Goal: Task Accomplishment & Management: Manage account settings

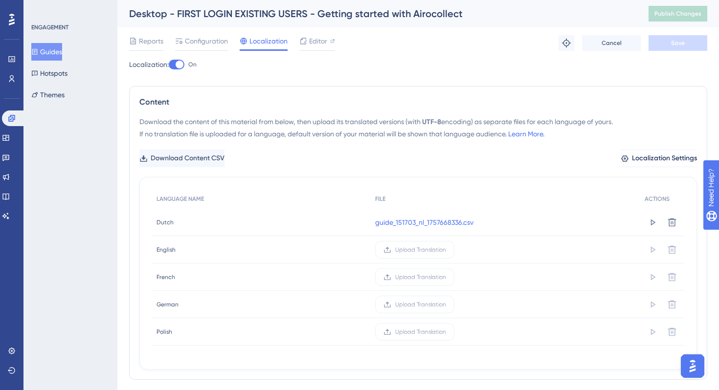
click at [13, 16] on icon at bounding box center [12, 19] width 6 height 13
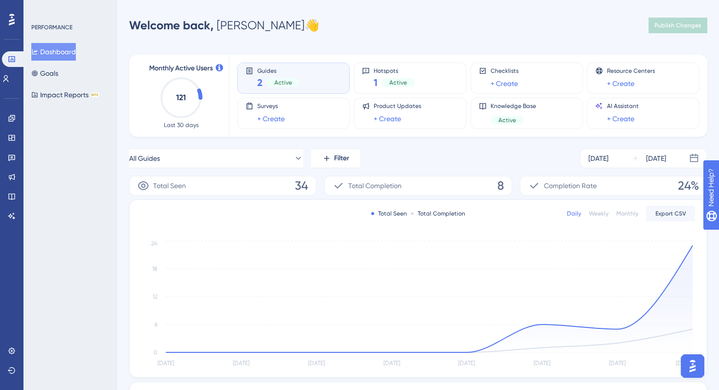
click at [335, 29] on div "Welcome back, [PERSON_NAME] 👋 Publish Changes" at bounding box center [418, 26] width 578 height 20
click at [13, 16] on icon at bounding box center [12, 19] width 6 height 13
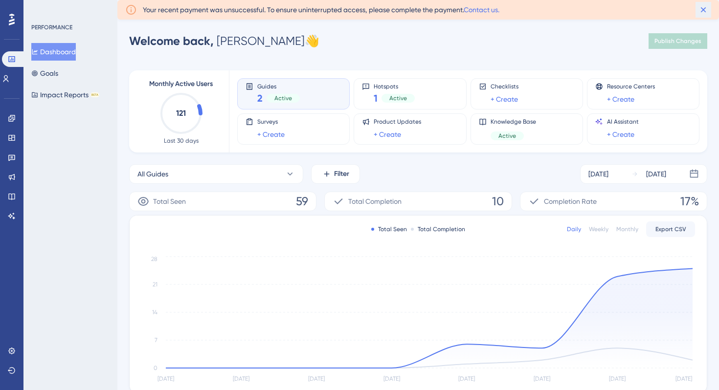
click at [697, 6] on button at bounding box center [703, 10] width 16 height 16
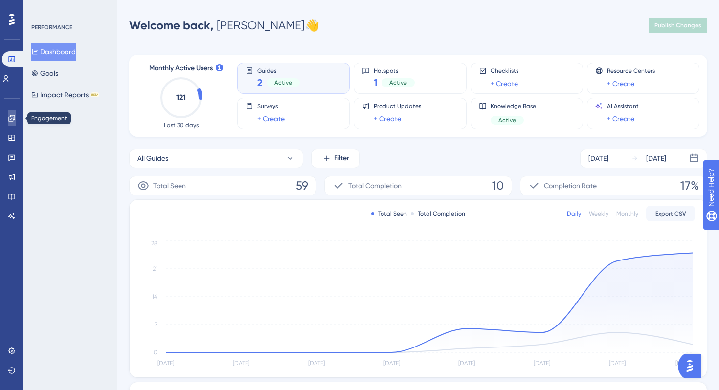
click at [8, 118] on link at bounding box center [12, 118] width 8 height 16
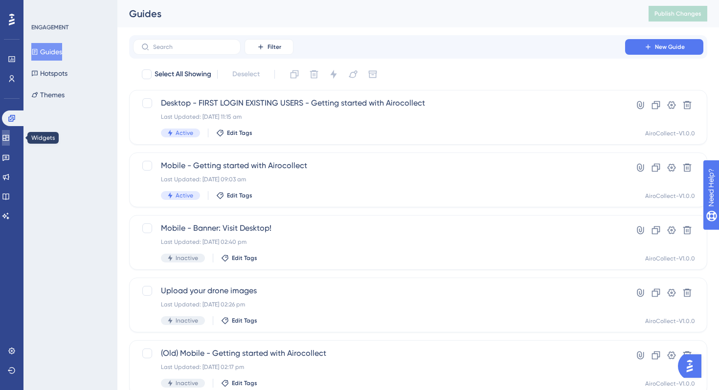
click at [9, 135] on icon at bounding box center [5, 138] width 6 height 6
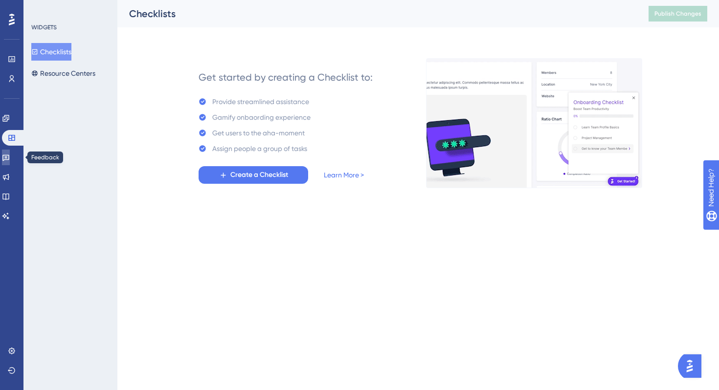
click at [9, 156] on icon at bounding box center [5, 158] width 7 height 6
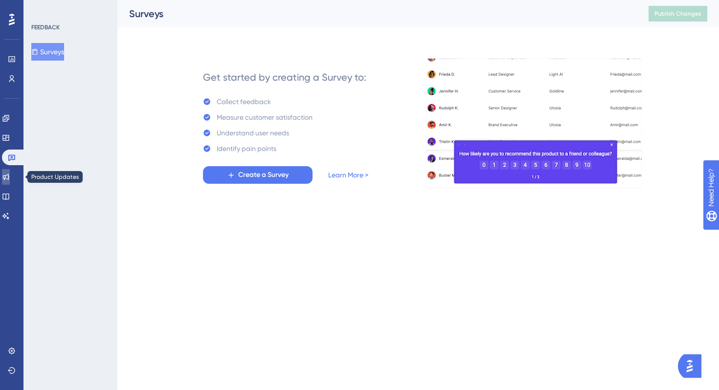
click at [10, 180] on icon at bounding box center [6, 177] width 8 height 8
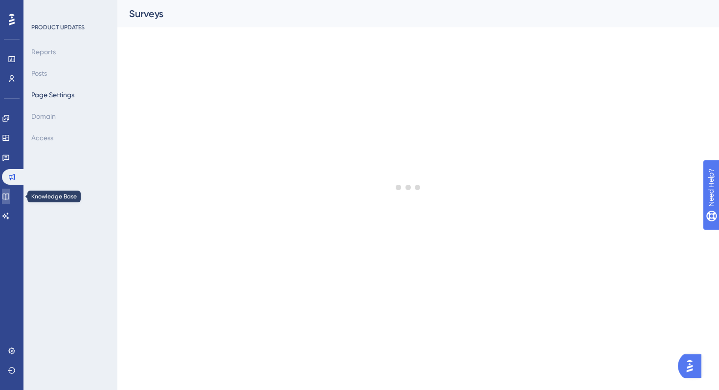
click at [10, 195] on icon at bounding box center [6, 197] width 8 height 8
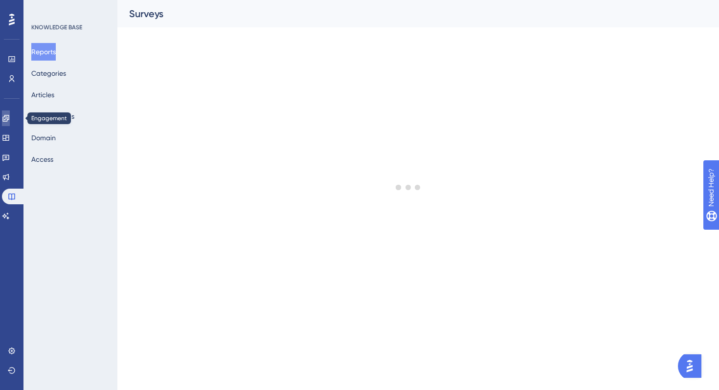
click at [10, 119] on icon at bounding box center [6, 118] width 8 height 8
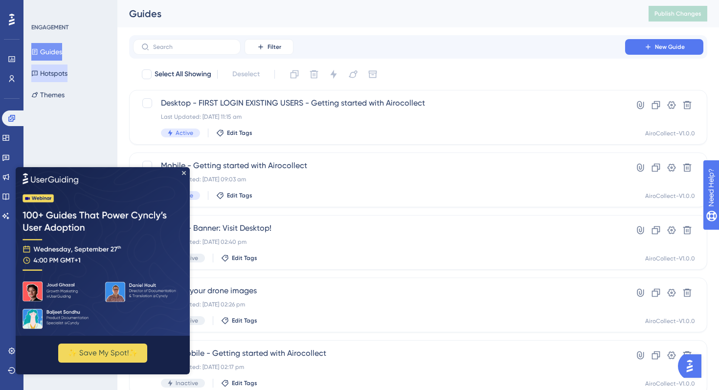
click at [57, 73] on button "Hotspots" at bounding box center [49, 74] width 36 height 18
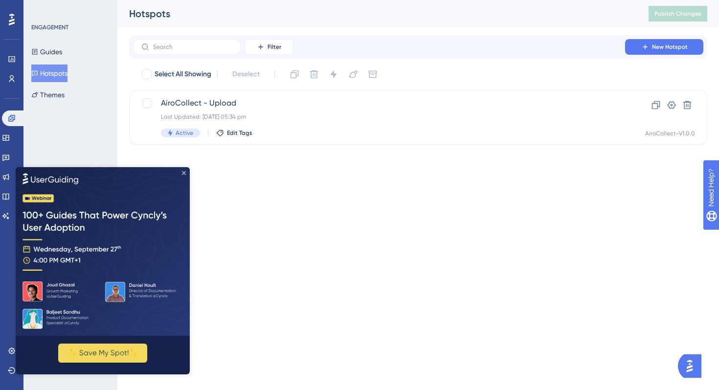
click at [183, 172] on icon "Close Preview" at bounding box center [184, 173] width 4 height 4
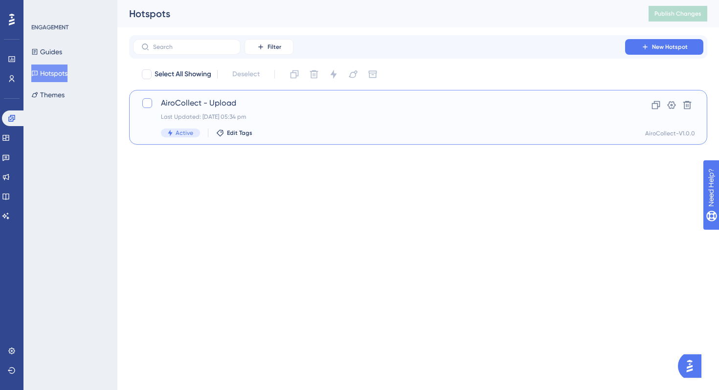
click at [146, 105] on div at bounding box center [147, 103] width 10 height 10
checkbox input "true"
click at [314, 72] on icon at bounding box center [314, 74] width 10 height 10
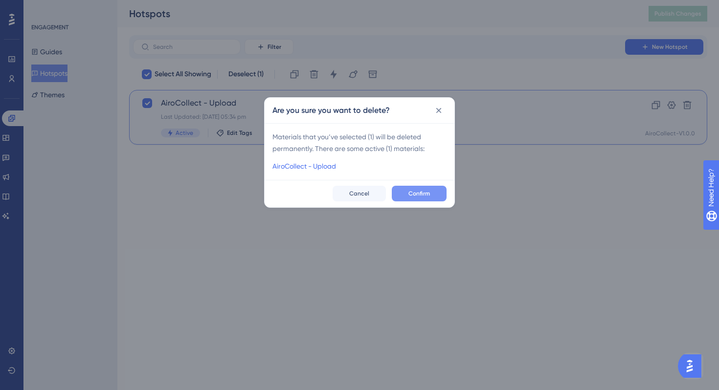
click at [407, 195] on button "Confirm" at bounding box center [419, 194] width 55 height 16
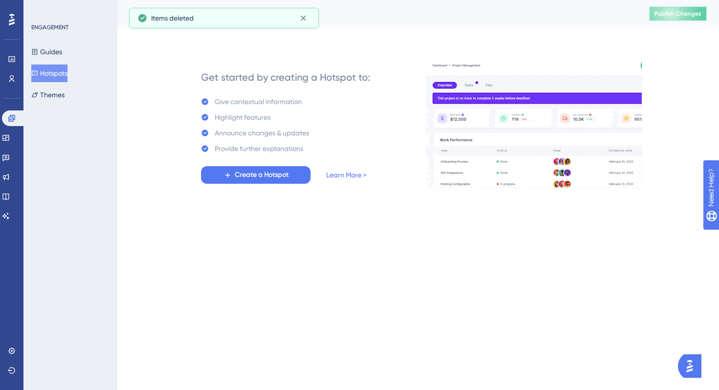
click at [681, 13] on span "Publish Changes" at bounding box center [677, 14] width 47 height 8
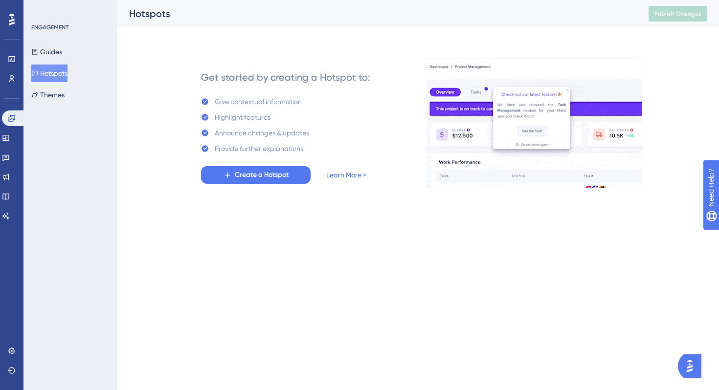
click at [15, 18] on div at bounding box center [12, 20] width 16 height 16
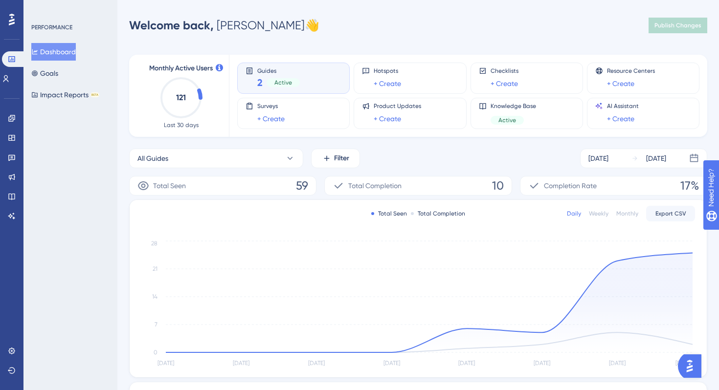
click at [316, 28] on div "Welcome back, [PERSON_NAME] 👋 Publish Changes" at bounding box center [418, 26] width 578 height 20
click at [8, 120] on icon at bounding box center [11, 118] width 6 height 6
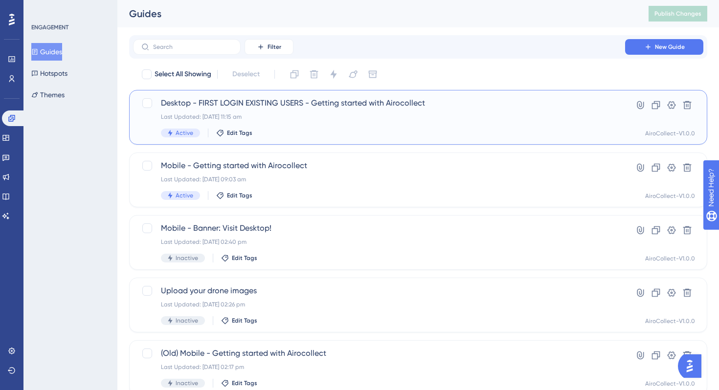
click at [277, 114] on div "Last Updated: 12 Sept 2025 11:15 am" at bounding box center [379, 117] width 436 height 8
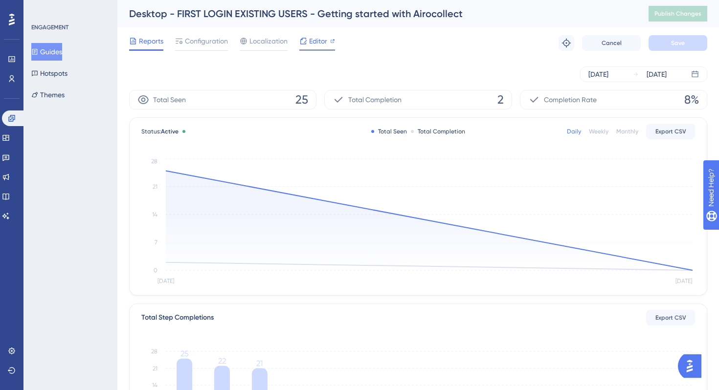
click at [303, 43] on icon at bounding box center [303, 41] width 8 height 8
click at [257, 44] on span "Localization" at bounding box center [268, 41] width 38 height 12
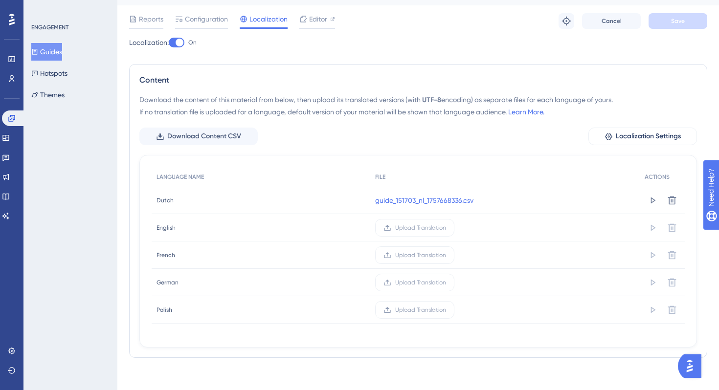
scroll to position [20, 0]
click at [404, 255] on span "Upload Translation" at bounding box center [420, 257] width 51 height 8
click at [446, 257] on input "Upload Translation" at bounding box center [446, 257] width 0 height 0
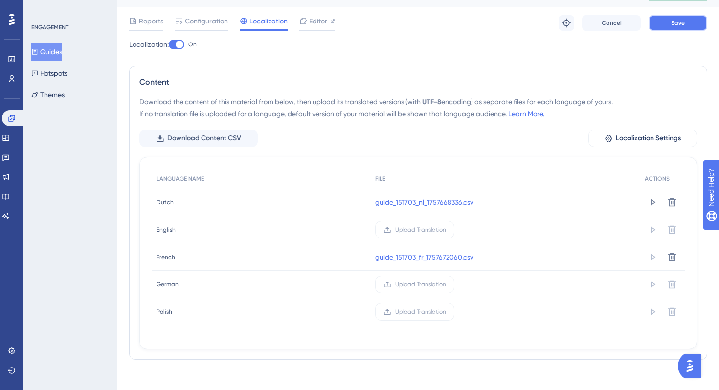
click at [662, 27] on button "Save" at bounding box center [677, 23] width 59 height 16
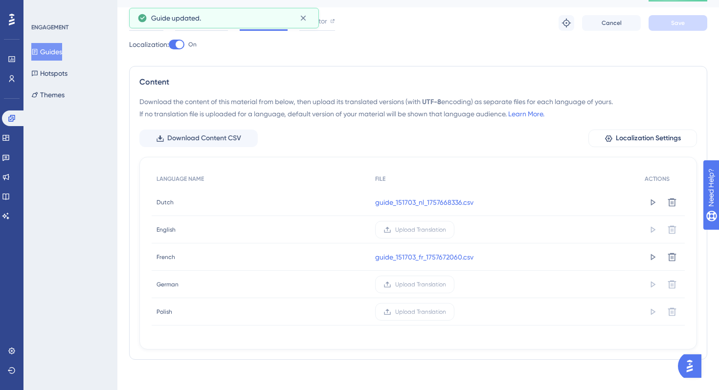
scroll to position [0, 0]
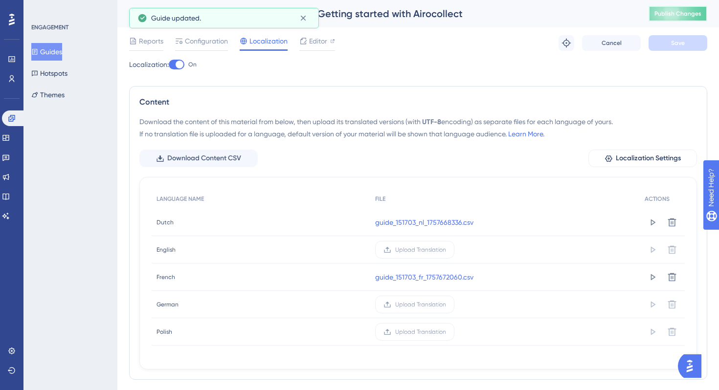
click at [671, 13] on span "Publish Changes" at bounding box center [677, 14] width 47 height 8
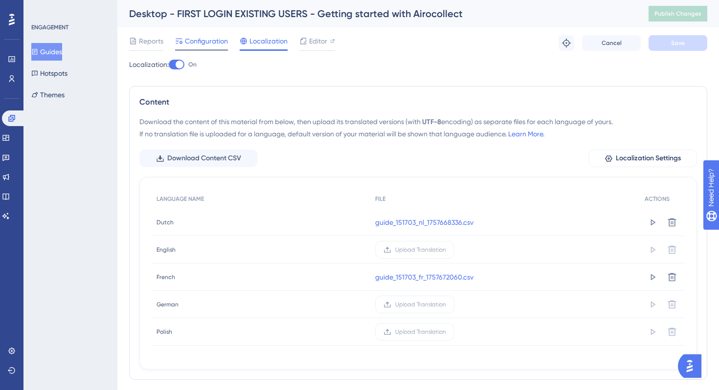
click at [196, 46] on span "Configuration" at bounding box center [206, 41] width 43 height 12
